Goal: Transaction & Acquisition: Purchase product/service

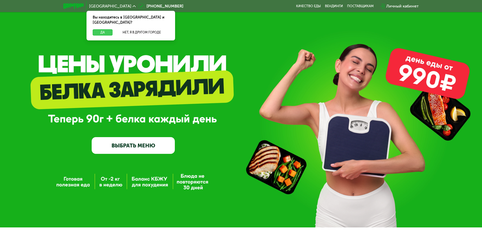
click at [100, 29] on button "Да" at bounding box center [103, 32] width 20 height 6
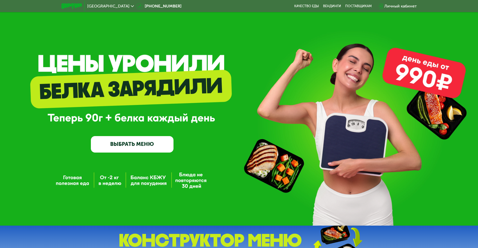
click at [163, 140] on link "ВЫБРАТЬ МЕНЮ" at bounding box center [132, 144] width 83 height 16
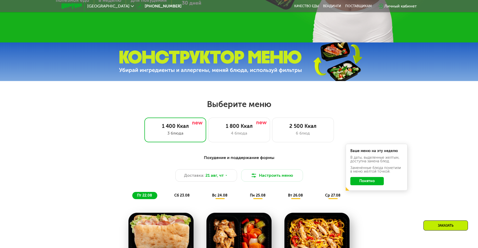
scroll to position [195, 0]
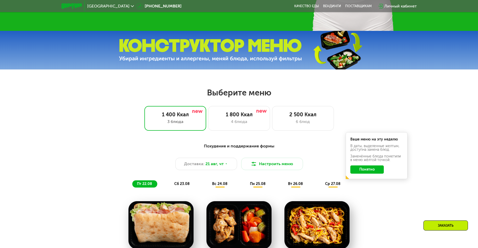
click at [370, 169] on button "Понятно" at bounding box center [366, 170] width 33 height 8
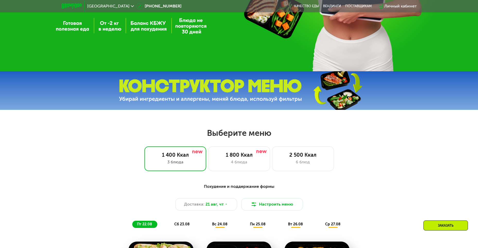
scroll to position [258, 0]
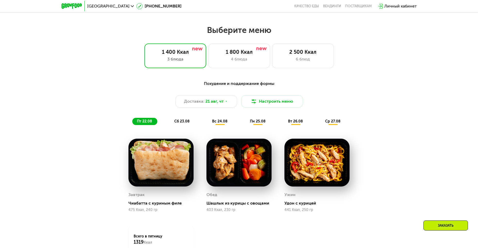
click at [182, 124] on span "сб 23.08" at bounding box center [181, 121] width 15 height 4
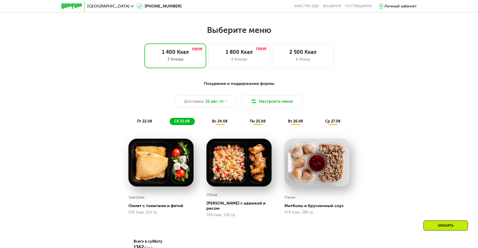
click at [221, 124] on span "вс 24.08" at bounding box center [219, 121] width 15 height 4
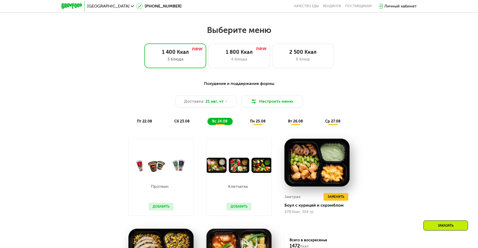
click at [257, 123] on span "пн 25.08" at bounding box center [258, 121] width 16 height 4
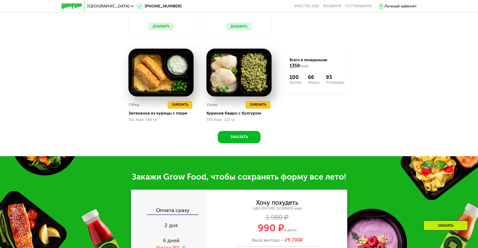
scroll to position [592, 0]
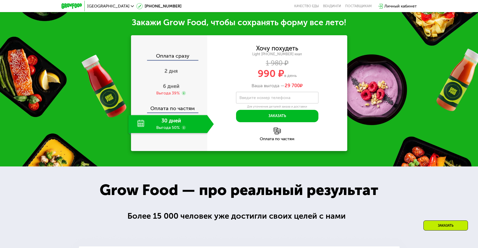
click at [141, 125] on div "30 дней Выгода 50%" at bounding box center [167, 124] width 79 height 18
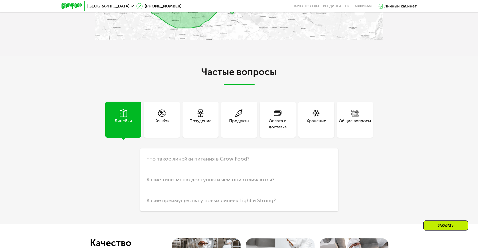
scroll to position [1391, 0]
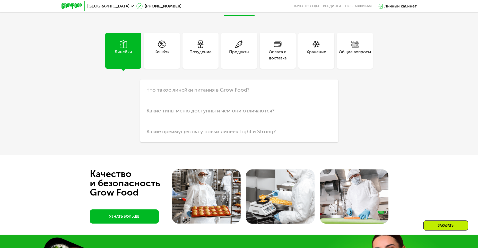
click at [195, 54] on div "Похудение" at bounding box center [201, 55] width 22 height 12
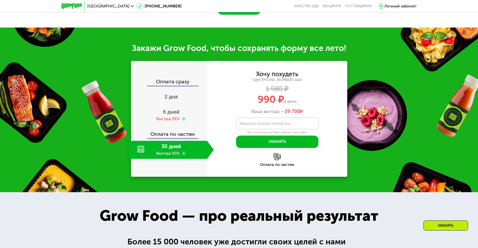
scroll to position [412, 0]
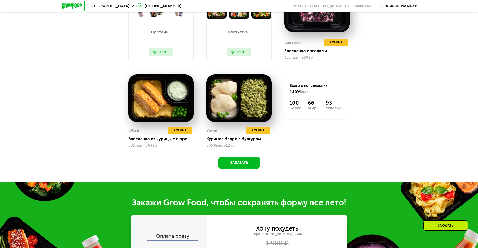
click at [69, 4] on img at bounding box center [72, 5] width 20 height 5
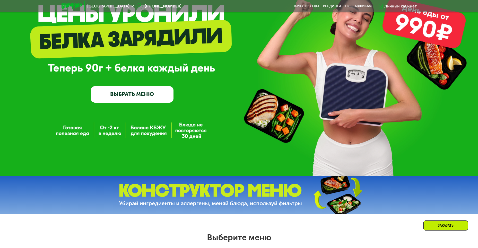
scroll to position [129, 0]
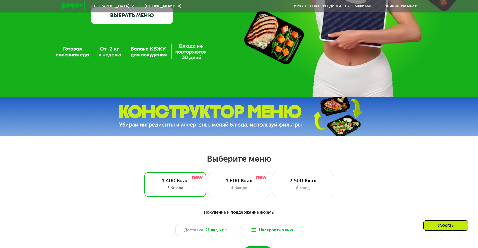
click at [270, 119] on img at bounding box center [210, 116] width 183 height 23
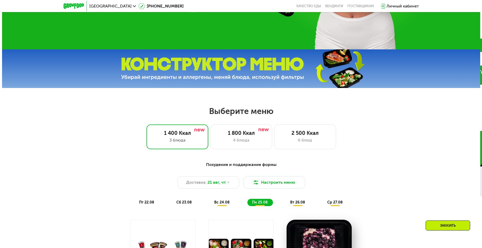
scroll to position [232, 0]
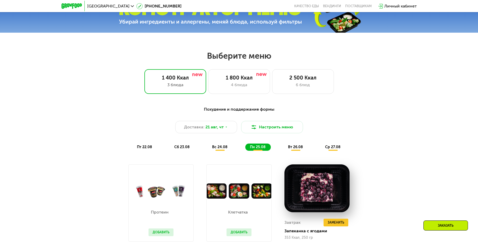
click at [244, 111] on div "Похудение и поддержание формы" at bounding box center [239, 109] width 305 height 6
click at [234, 80] on div "1 800 Ккал" at bounding box center [239, 78] width 51 height 6
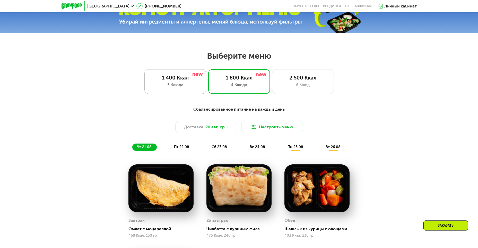
click at [188, 80] on div "1 400 Ккал" at bounding box center [175, 78] width 51 height 6
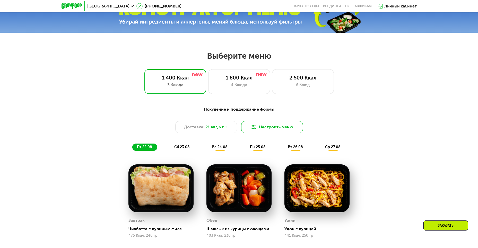
click at [287, 127] on button "Настроить меню" at bounding box center [272, 127] width 62 height 12
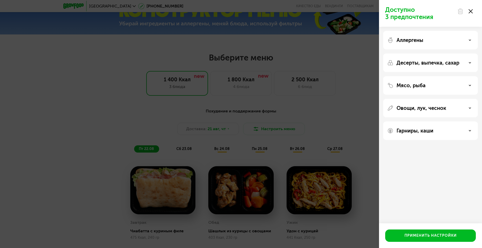
click at [444, 64] on p "Десерты, выпечка, сахар" at bounding box center [428, 63] width 63 height 6
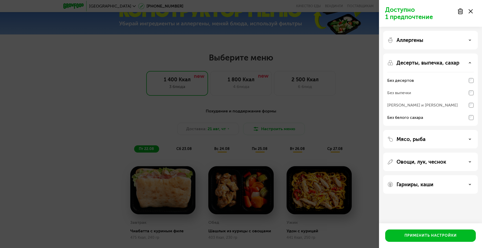
click at [467, 140] on div "Мясо, рыба" at bounding box center [430, 139] width 87 height 6
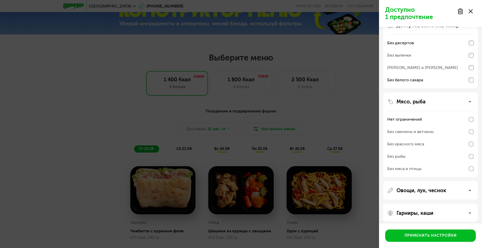
scroll to position [42, 0]
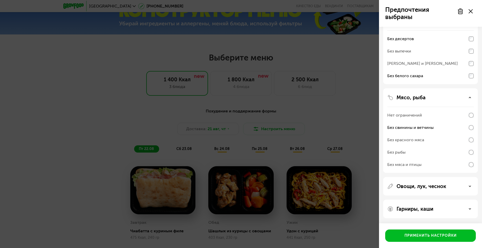
click at [462, 189] on div "Овощи, лук, чеснок" at bounding box center [430, 186] width 87 height 6
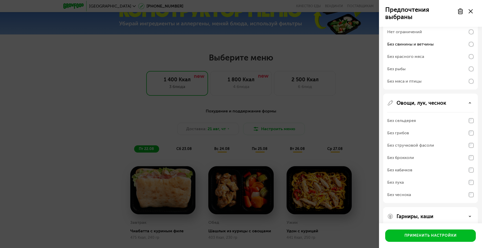
scroll to position [133, 0]
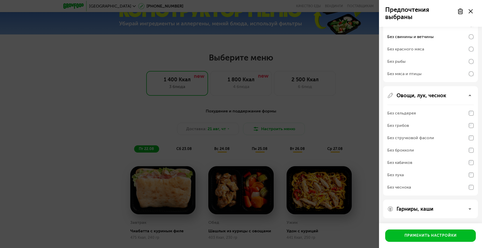
click at [469, 95] on icon at bounding box center [470, 95] width 3 height 3
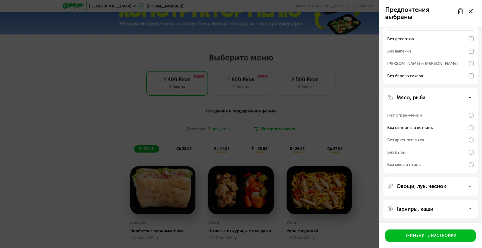
click at [457, 209] on div "Гарниры, каши" at bounding box center [430, 209] width 87 height 6
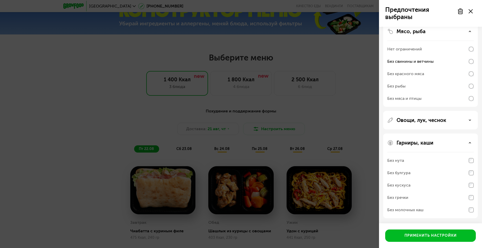
click at [465, 134] on div "Овощи, лук, чеснок" at bounding box center [430, 176] width 95 height 85
click at [467, 134] on div "Овощи, лук, чеснок" at bounding box center [430, 176] width 95 height 85
click at [468, 120] on div "Овощи, лук, чеснок" at bounding box center [430, 120] width 87 height 6
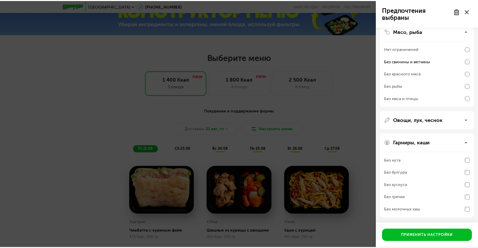
scroll to position [133, 0]
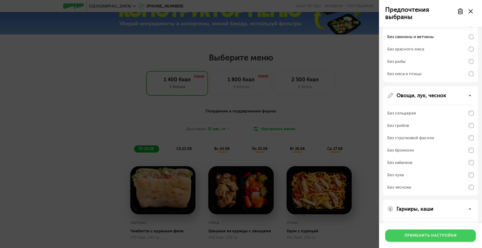
click at [419, 236] on div "Применить настройки" at bounding box center [431, 235] width 52 height 5
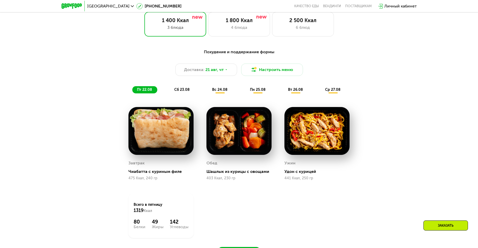
scroll to position [283, 0]
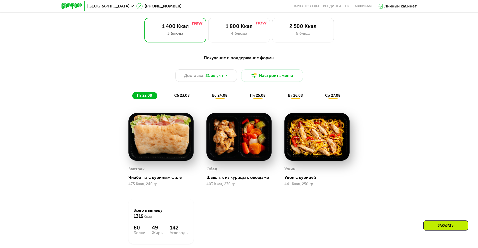
click at [188, 95] on span "сб 23.08" at bounding box center [181, 95] width 15 height 4
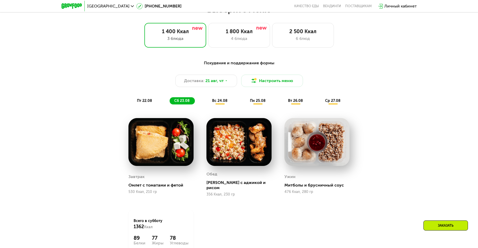
scroll to position [258, 0]
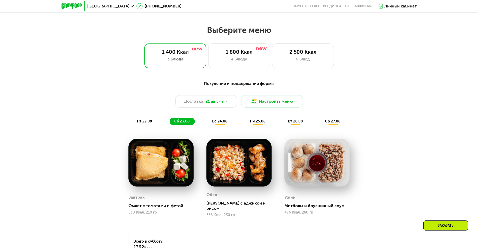
click at [227, 122] on span "вс 24.08" at bounding box center [219, 121] width 15 height 4
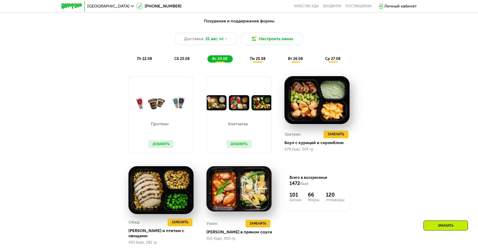
scroll to position [335, 0]
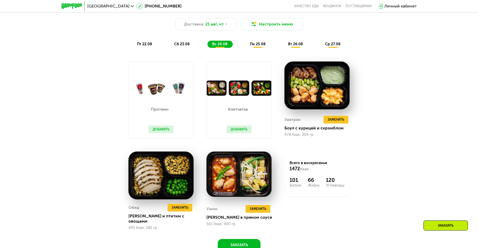
click at [250, 131] on button "Добавить" at bounding box center [239, 130] width 25 height 8
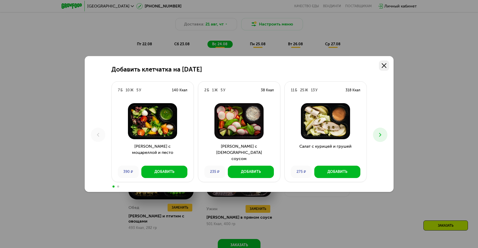
click at [384, 64] on icon at bounding box center [384, 65] width 5 height 5
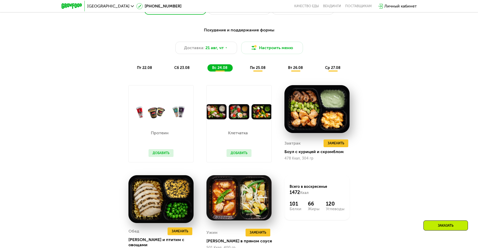
scroll to position [283, 0]
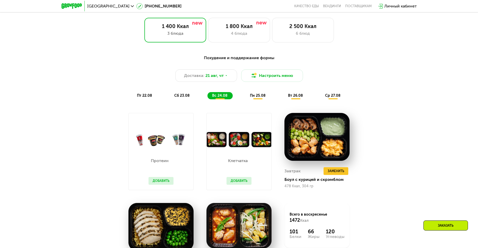
click at [260, 96] on span "пн 25.08" at bounding box center [258, 95] width 16 height 4
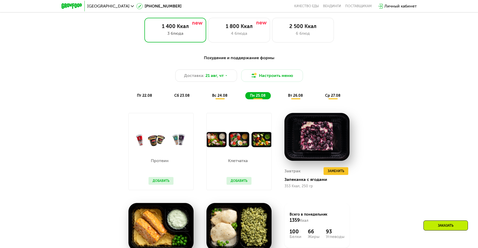
click at [321, 99] on div "вт 26.08" at bounding box center [333, 95] width 25 height 7
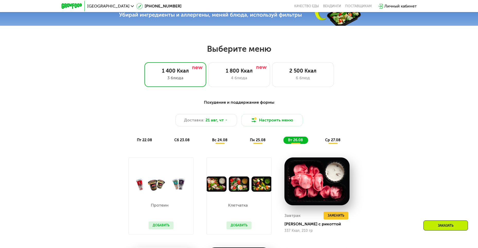
scroll to position [232, 0]
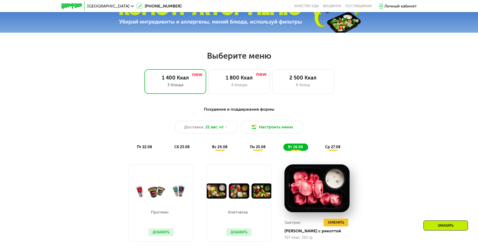
click at [336, 149] on span "ср 27.08" at bounding box center [332, 147] width 15 height 4
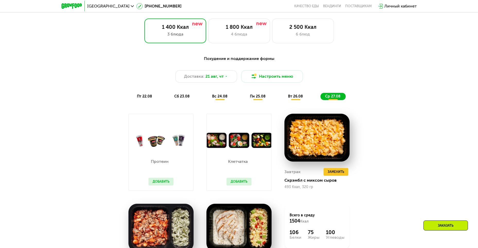
scroll to position [283, 0]
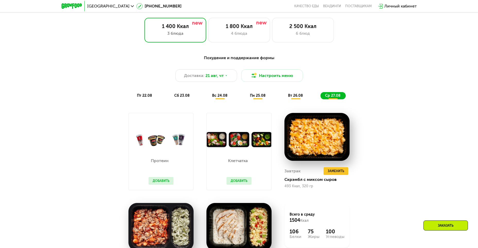
click at [342, 98] on div "ср 27.08" at bounding box center [333, 95] width 25 height 7
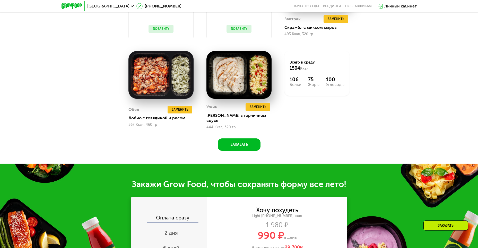
scroll to position [464, 0]
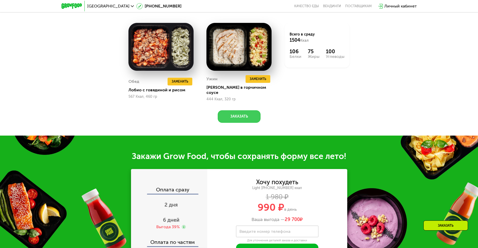
click at [250, 113] on button "Заказать" at bounding box center [239, 116] width 43 height 12
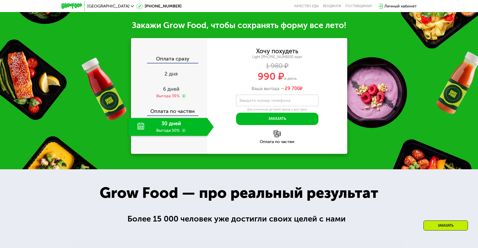
scroll to position [596, 0]
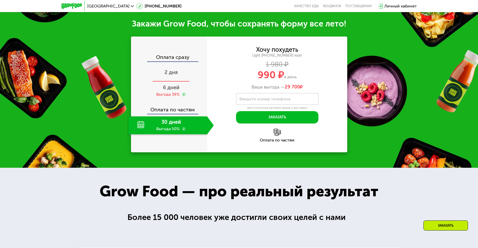
click at [177, 70] on span "2 дня" at bounding box center [171, 72] width 13 height 6
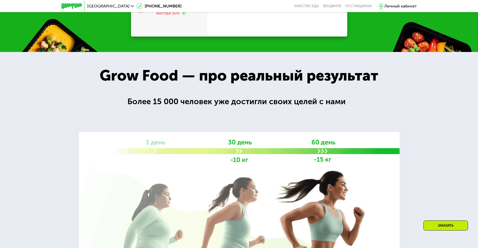
scroll to position [564, 0]
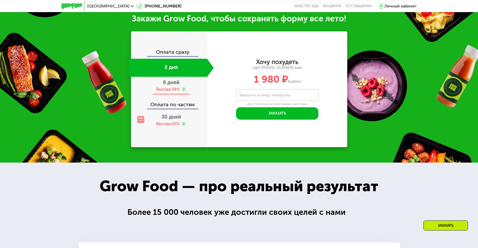
click at [167, 85] on span "6 дней" at bounding box center [171, 82] width 16 height 6
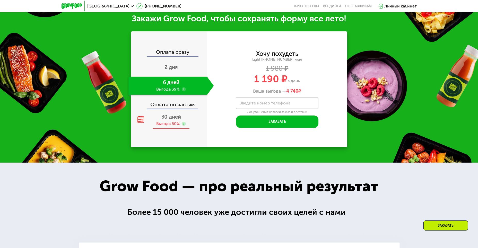
click at [174, 120] on span "30 дней" at bounding box center [171, 117] width 20 height 6
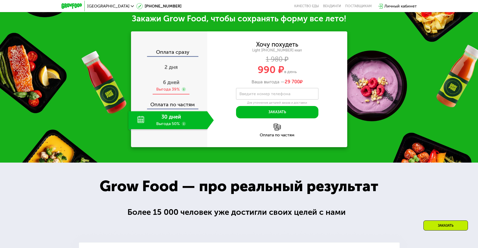
click at [170, 83] on span "6 дней" at bounding box center [171, 82] width 16 height 6
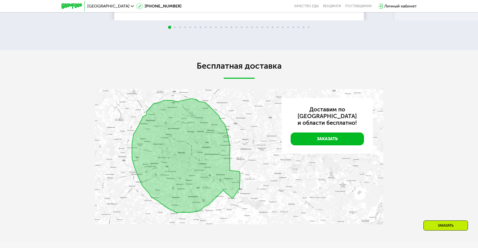
scroll to position [950, 0]
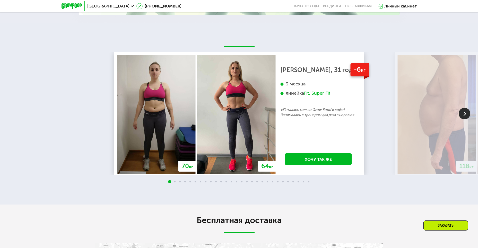
click at [466, 115] on img at bounding box center [465, 114] width 12 height 12
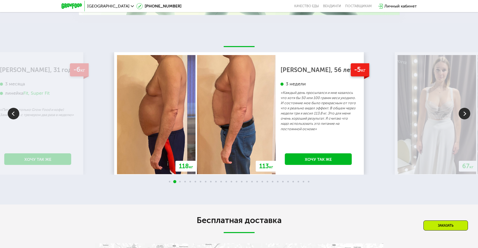
click at [466, 115] on img at bounding box center [465, 114] width 12 height 12
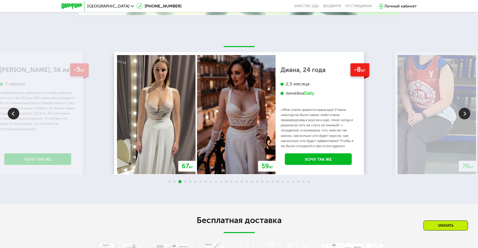
click at [466, 115] on img at bounding box center [465, 114] width 12 height 12
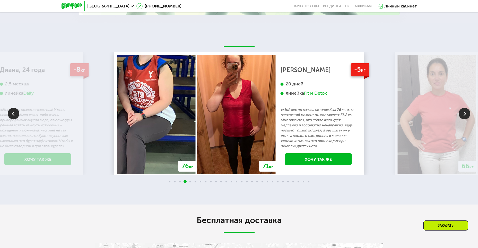
click at [465, 115] on img at bounding box center [465, 114] width 12 height 12
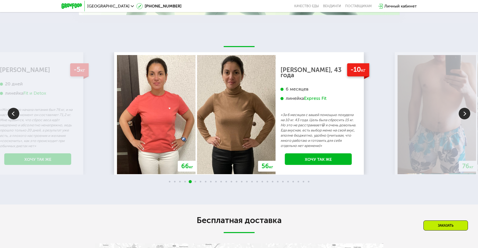
click at [466, 119] on img at bounding box center [465, 114] width 12 height 12
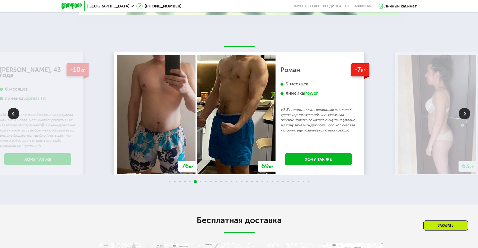
click at [466, 119] on img at bounding box center [465, 114] width 12 height 12
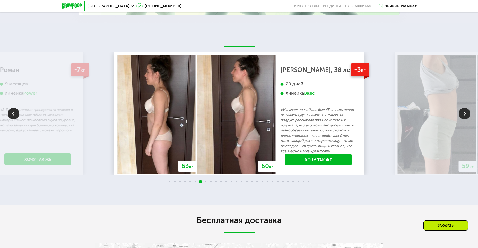
click at [466, 119] on img at bounding box center [465, 114] width 12 height 12
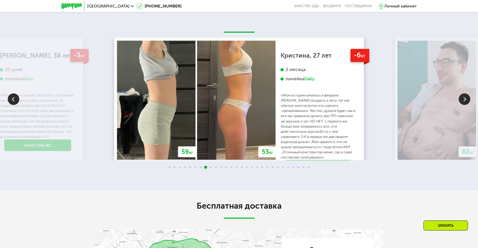
scroll to position [976, 0]
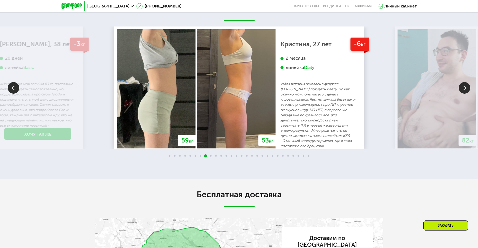
click at [464, 92] on img at bounding box center [465, 88] width 12 height 12
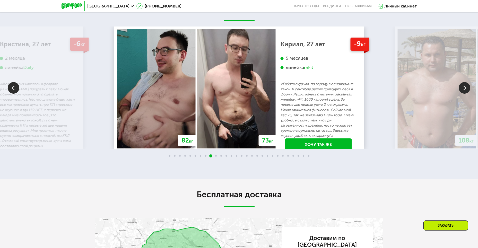
click at [468, 92] on img at bounding box center [465, 88] width 12 height 12
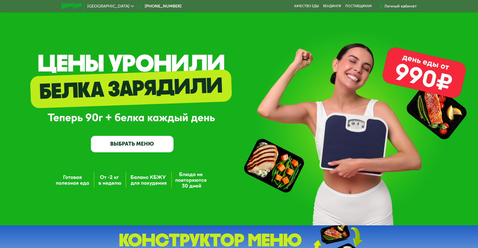
scroll to position [0, 0]
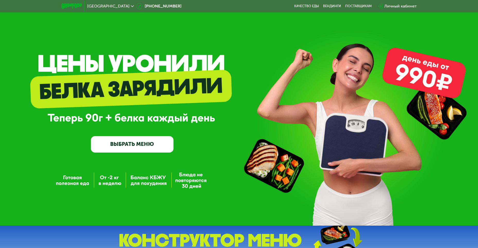
click at [123, 148] on link "ВЫБРАТЬ МЕНЮ" at bounding box center [132, 144] width 83 height 16
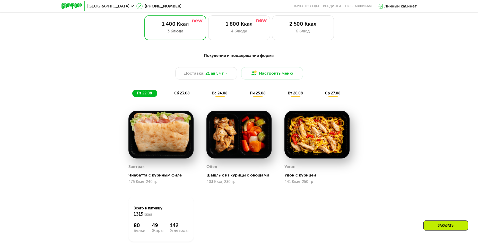
scroll to position [298, 0]
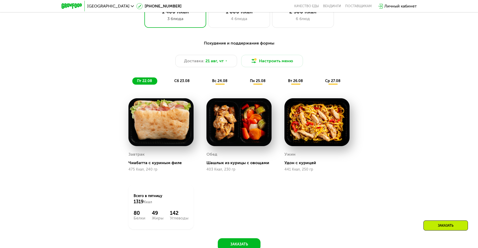
click at [219, 81] on span "вс 24.08" at bounding box center [219, 81] width 15 height 4
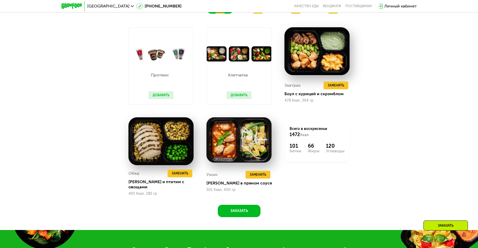
scroll to position [375, 0]
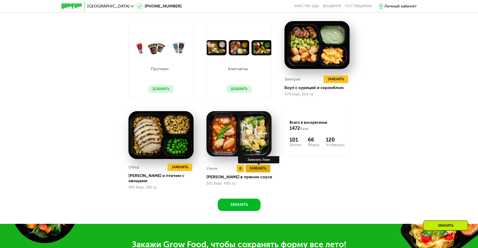
click at [263, 167] on span "Заменить" at bounding box center [258, 168] width 16 height 5
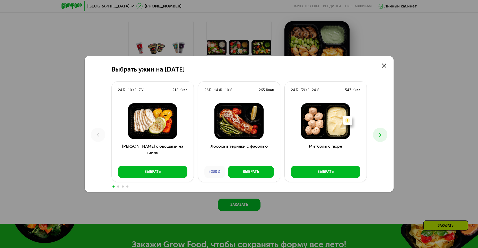
click at [380, 136] on icon at bounding box center [380, 135] width 6 height 6
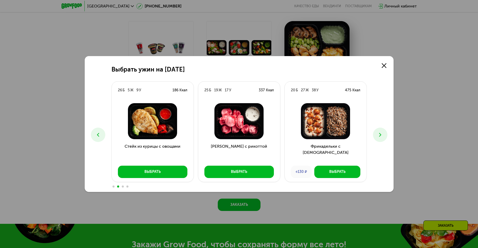
click at [377, 135] on icon at bounding box center [380, 135] width 6 height 6
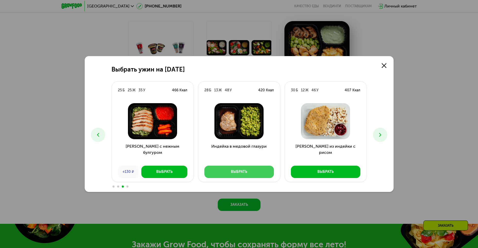
click at [259, 174] on button "Выбрать" at bounding box center [239, 172] width 70 height 12
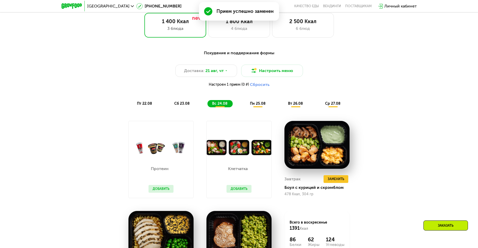
scroll to position [285, 0]
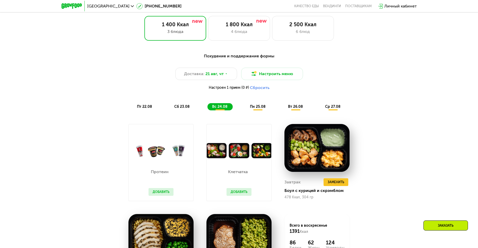
click at [260, 109] on span "пн 25.08" at bounding box center [258, 107] width 16 height 4
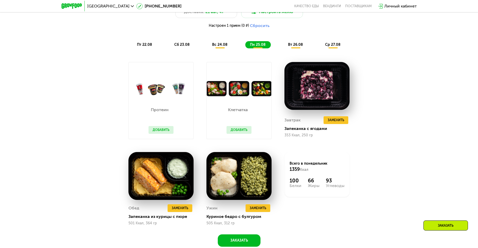
scroll to position [362, 0]
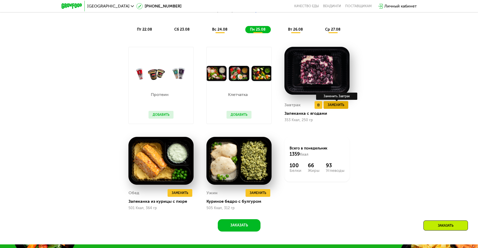
click at [345, 106] on button "Заменить" at bounding box center [336, 105] width 25 height 8
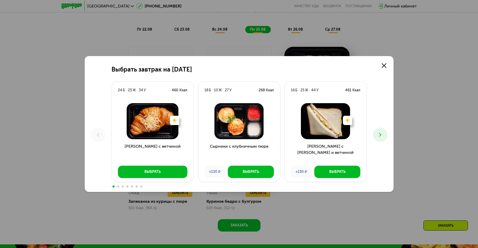
click at [379, 139] on button at bounding box center [380, 135] width 14 height 14
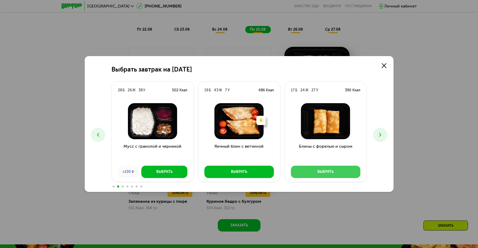
click at [336, 170] on button "Выбрать" at bounding box center [326, 172] width 70 height 12
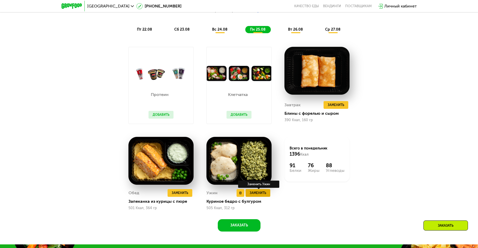
click at [258, 196] on span "Заменить" at bounding box center [258, 193] width 16 height 5
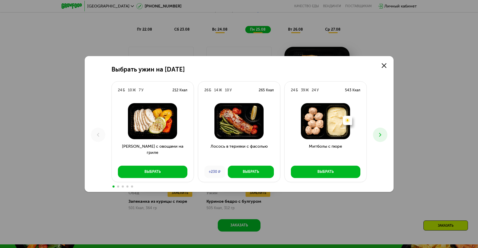
click at [382, 136] on icon at bounding box center [380, 135] width 6 height 6
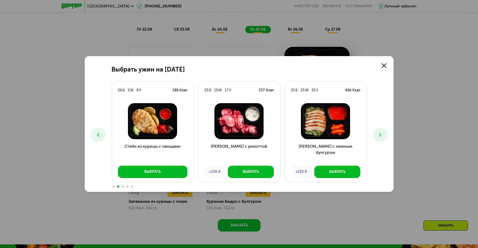
click at [382, 136] on icon at bounding box center [380, 135] width 6 height 6
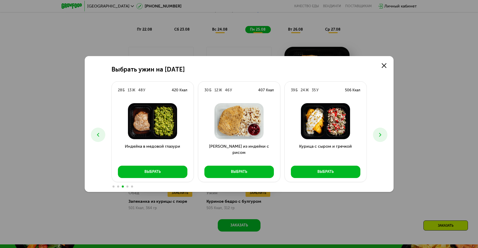
click at [382, 136] on icon at bounding box center [380, 135] width 6 height 6
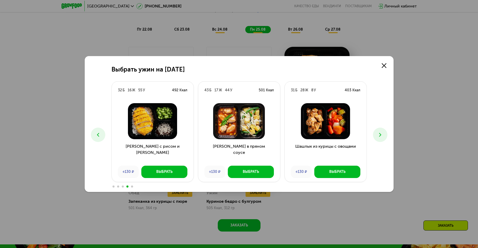
click at [382, 136] on icon at bounding box center [380, 135] width 6 height 6
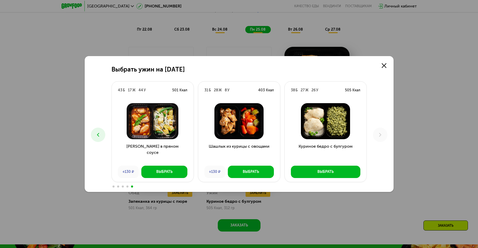
click at [98, 134] on use at bounding box center [98, 135] width 2 height 4
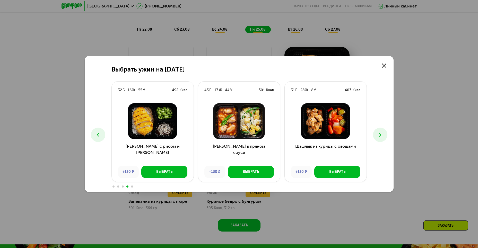
click at [92, 133] on button at bounding box center [98, 135] width 14 height 14
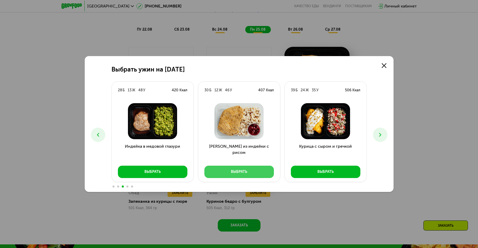
click at [253, 174] on button "Выбрать" at bounding box center [239, 172] width 70 height 12
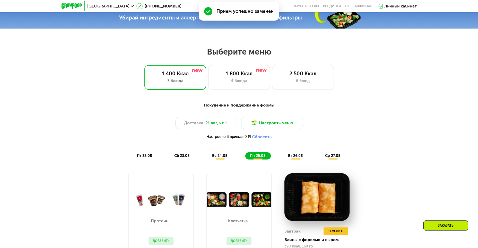
scroll to position [234, 0]
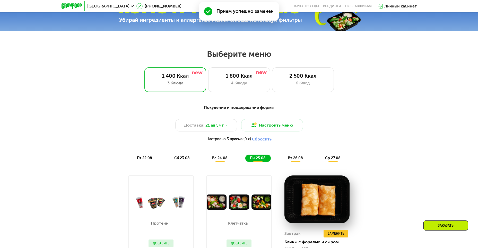
click at [293, 160] on span "вт 26.08" at bounding box center [295, 158] width 15 height 4
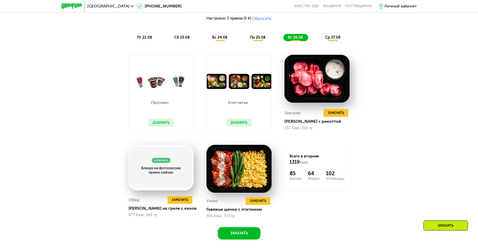
scroll to position [285, 0]
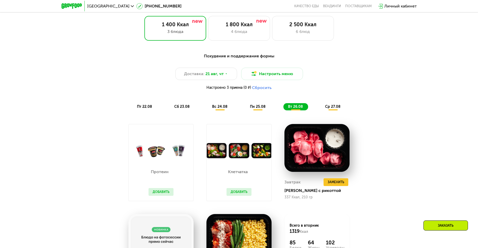
click at [330, 105] on div "Похудение и поддержание формы Доставка: [DATE] Настроить меню Настроено 3 прием…" at bounding box center [239, 81] width 305 height 57
click at [333, 109] on span "ср 27.08" at bounding box center [332, 107] width 15 height 4
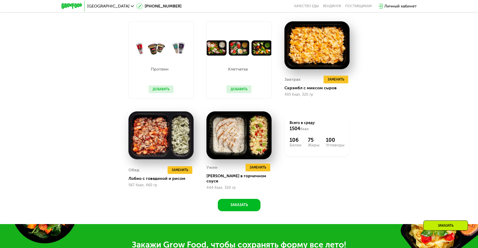
scroll to position [388, 0]
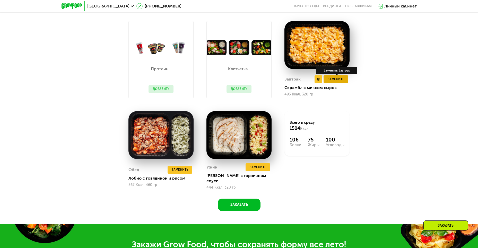
click at [344, 82] on span "Заменить" at bounding box center [336, 79] width 16 height 5
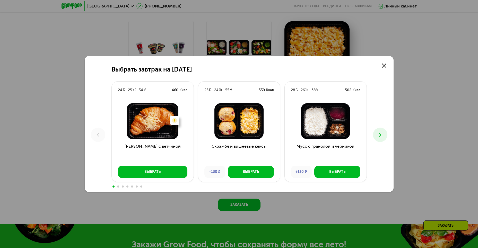
click at [382, 137] on icon at bounding box center [380, 135] width 6 height 6
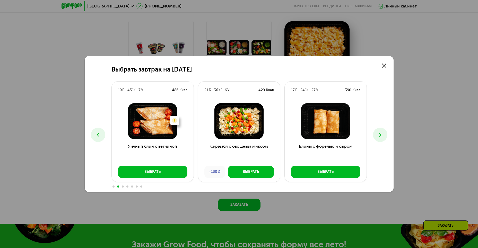
drag, startPoint x: 382, startPoint y: 137, endPoint x: 400, endPoint y: 179, distance: 45.5
click at [400, 179] on div "Выбрать завтрак на [DATE] Б 25 Ж 34 У 460 Ккал Есть нежелательные ингредиенты: …" at bounding box center [239, 124] width 478 height 248
click at [342, 171] on button "Выбрать" at bounding box center [326, 172] width 70 height 12
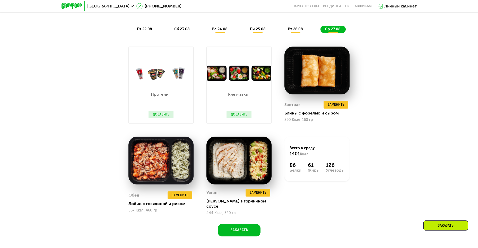
scroll to position [362, 0]
click at [247, 118] on button "Добавить" at bounding box center [239, 115] width 25 height 8
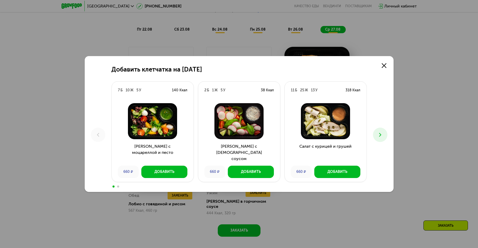
click at [383, 135] on icon at bounding box center [380, 135] width 6 height 6
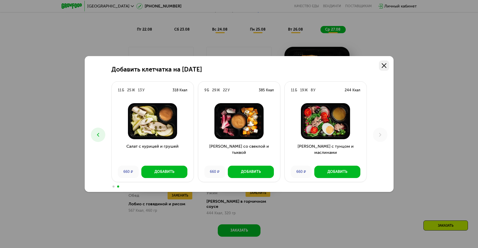
click at [387, 64] on link at bounding box center [384, 66] width 10 height 10
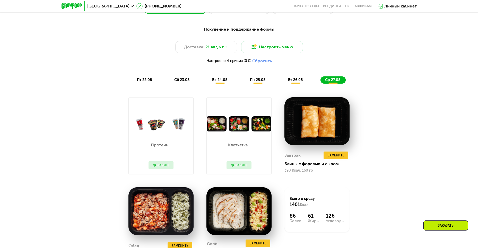
scroll to position [311, 0]
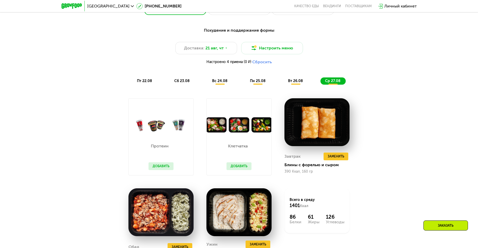
click at [222, 83] on span "вс 24.08" at bounding box center [219, 81] width 15 height 4
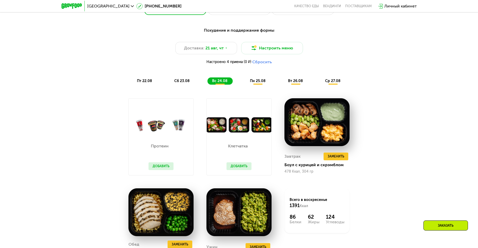
click at [183, 82] on span "сб 23.08" at bounding box center [181, 81] width 15 height 4
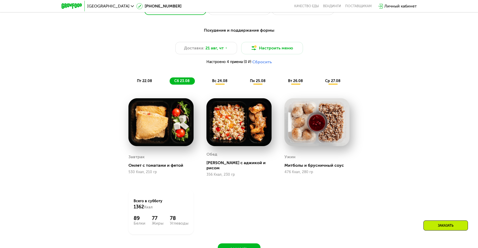
click at [225, 83] on span "вс 24.08" at bounding box center [219, 81] width 15 height 4
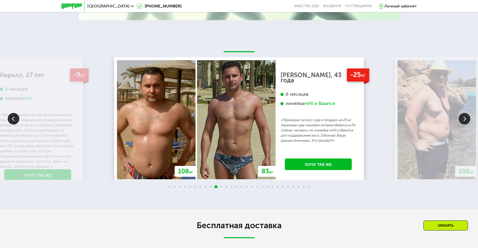
scroll to position [1006, 0]
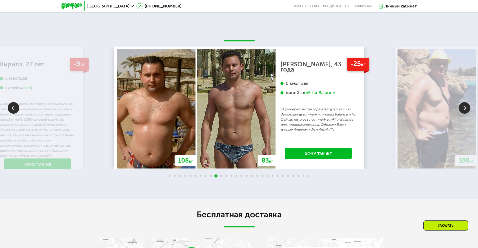
click at [465, 108] on img at bounding box center [465, 108] width 12 height 12
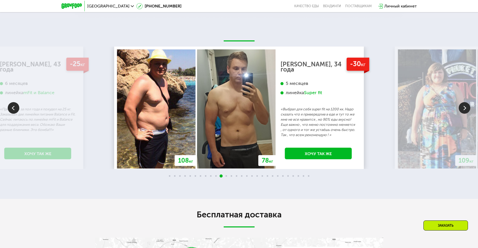
click at [463, 102] on img at bounding box center [465, 108] width 12 height 12
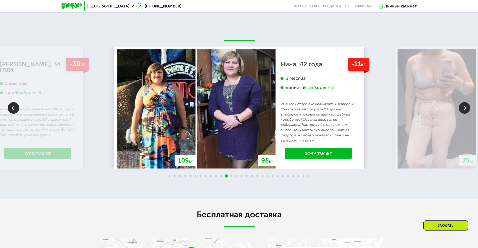
click at [463, 102] on img at bounding box center [465, 108] width 12 height 12
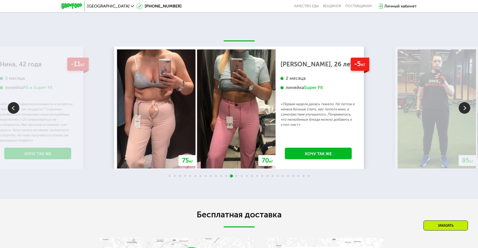
click at [463, 102] on img at bounding box center [465, 108] width 12 height 12
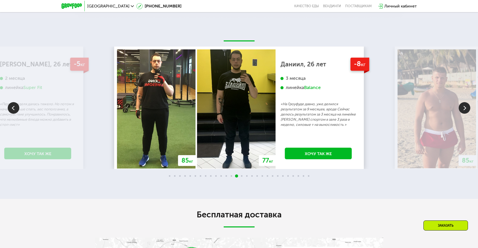
click at [463, 102] on img at bounding box center [465, 108] width 12 height 12
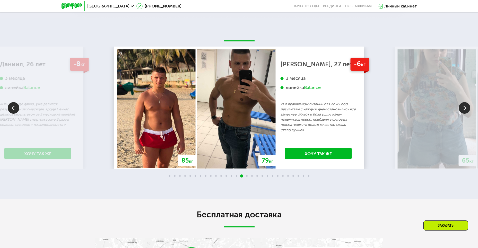
click at [463, 102] on img at bounding box center [465, 108] width 12 height 12
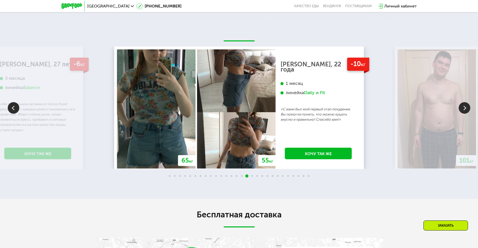
click at [463, 102] on img at bounding box center [465, 108] width 12 height 12
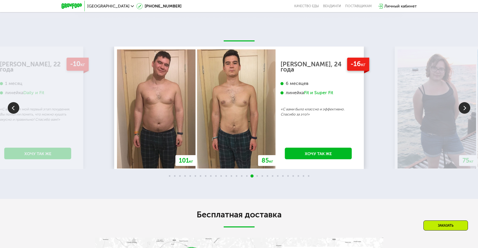
click at [463, 102] on img at bounding box center [465, 108] width 12 height 12
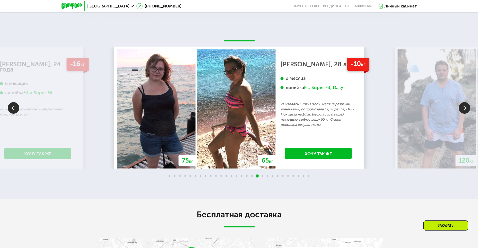
click at [463, 102] on img at bounding box center [465, 108] width 12 height 12
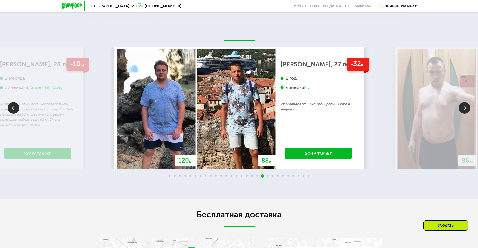
click at [463, 102] on img at bounding box center [465, 108] width 12 height 12
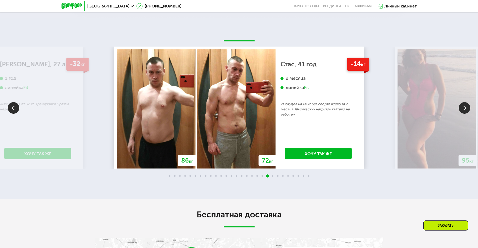
click at [463, 102] on img at bounding box center [465, 108] width 12 height 12
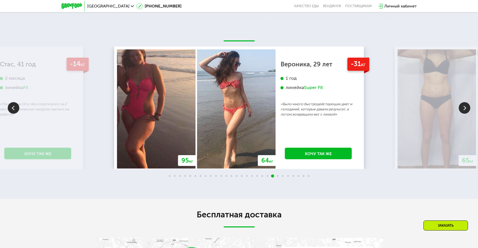
click at [463, 102] on img at bounding box center [465, 108] width 12 height 12
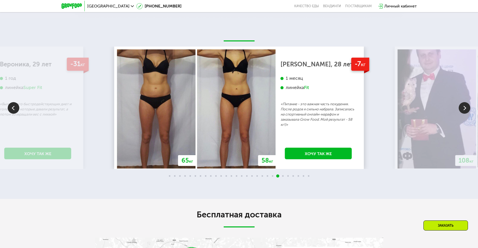
click at [463, 102] on img at bounding box center [465, 108] width 12 height 12
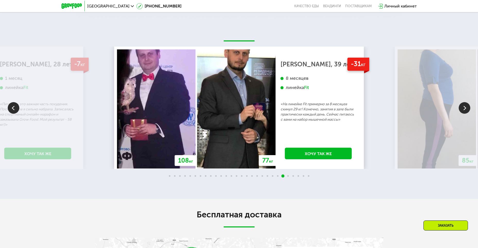
click at [463, 102] on img at bounding box center [465, 108] width 12 height 12
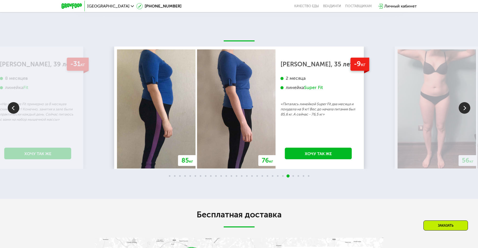
click at [463, 102] on img at bounding box center [465, 108] width 12 height 12
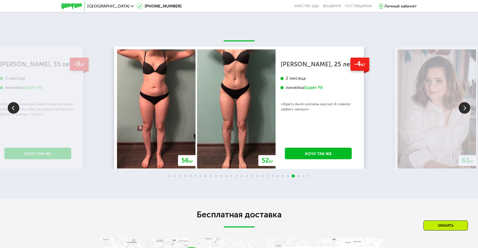
click at [463, 102] on img at bounding box center [465, 108] width 12 height 12
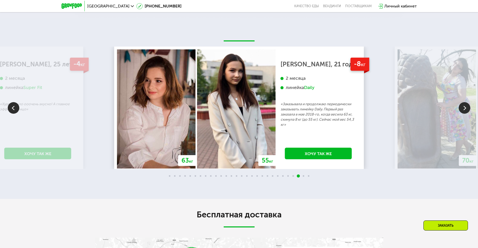
click at [463, 102] on img at bounding box center [465, 108] width 12 height 12
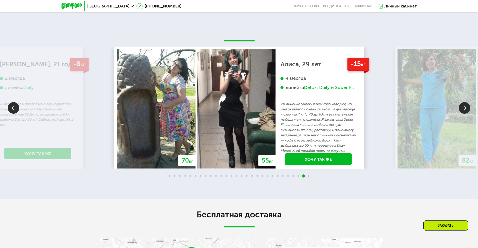
click at [463, 102] on img at bounding box center [465, 108] width 12 height 12
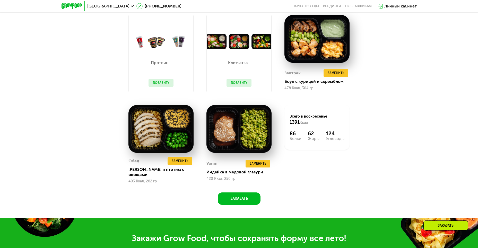
scroll to position [311, 0]
